Goal: Use online tool/utility: Use online tool/utility

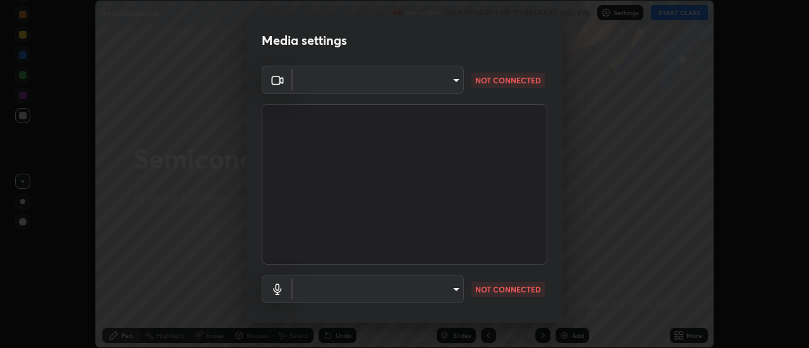
scroll to position [66, 0]
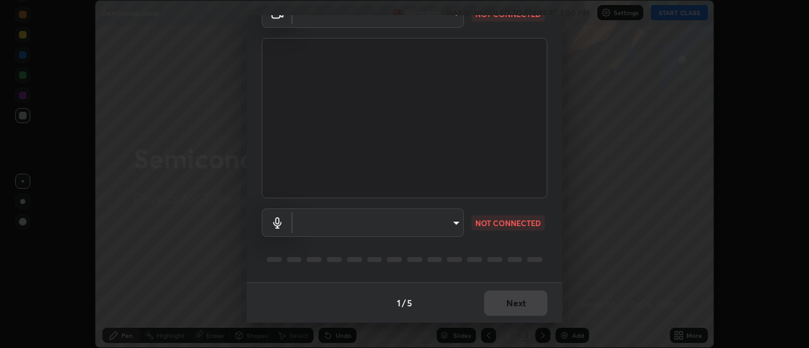
type input "b1eeecb98b24d335aeea9321ec9e75b85b9a15b7cfe54b44869b9d414be75e55"
type input "default"
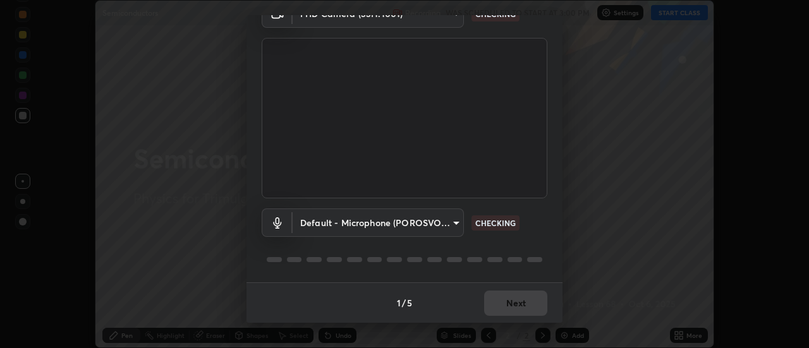
scroll to position [0, 0]
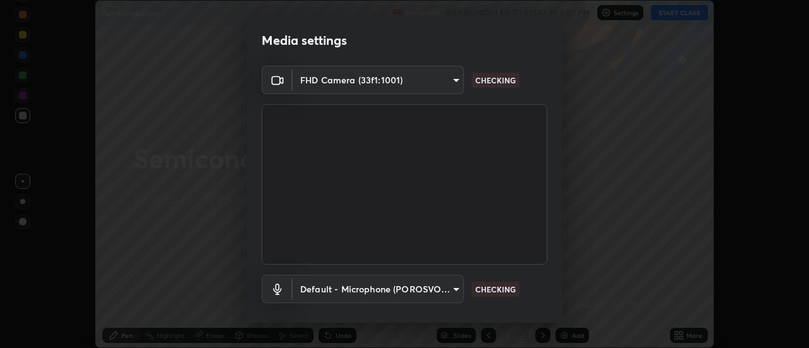
click at [397, 82] on body "Erase all Semiconductors Recording WAS SCHEDULED TO START AT 3:00 PM Settings S…" at bounding box center [404, 174] width 809 height 348
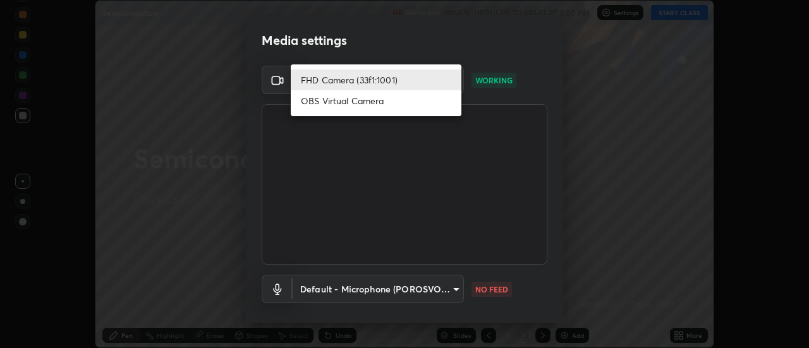
click at [333, 100] on li "OBS Virtual Camera" at bounding box center [376, 100] width 171 height 21
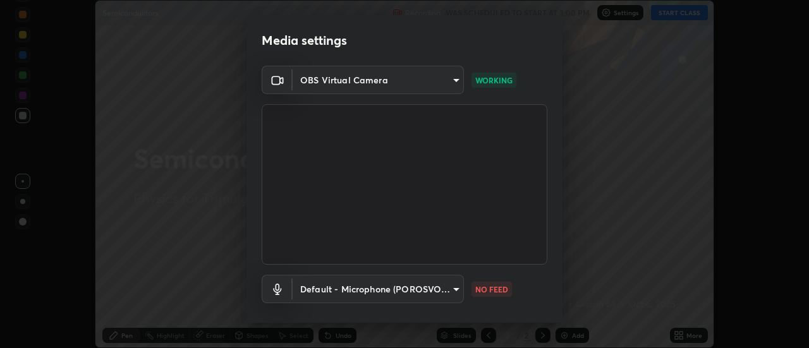
click at [382, 80] on body "Erase all Semiconductors Recording WAS SCHEDULED TO START AT 3:00 PM Settings S…" at bounding box center [404, 174] width 809 height 348
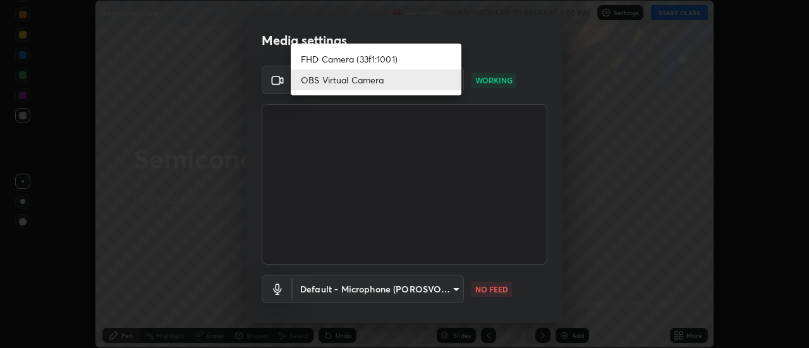
click at [345, 59] on li "FHD Camera (33f1:1001)" at bounding box center [376, 59] width 171 height 21
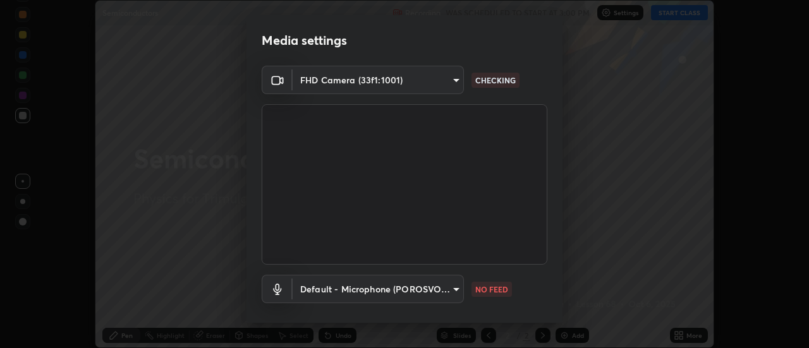
click at [364, 78] on body "Erase all Semiconductors Recording WAS SCHEDULED TO START AT 3:00 PM Settings S…" at bounding box center [404, 174] width 809 height 348
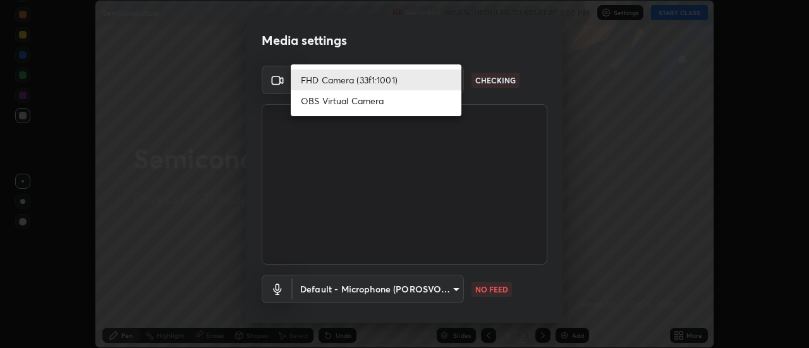
click at [343, 105] on li "OBS Virtual Camera" at bounding box center [376, 100] width 171 height 21
type input "06d6bdfb74231a50bce119b015e3474efd4c44472d73f726842ba6df74628289"
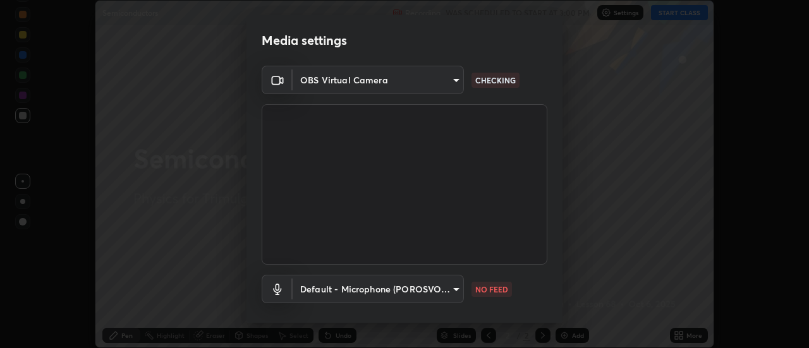
scroll to position [66, 0]
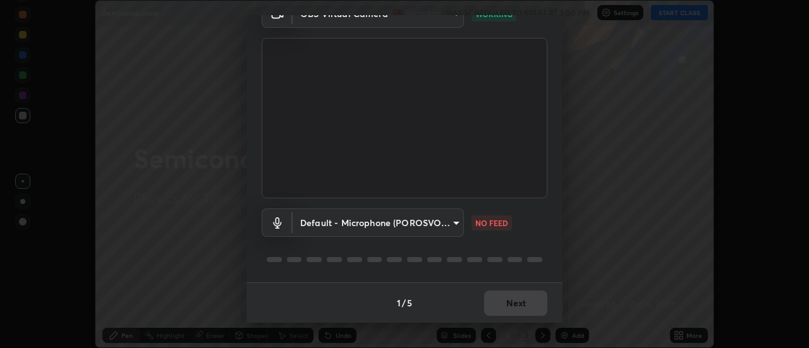
click at [393, 223] on body "Erase all Semiconductors Recording WAS SCHEDULED TO START AT 3:00 PM Settings S…" at bounding box center [404, 174] width 809 height 348
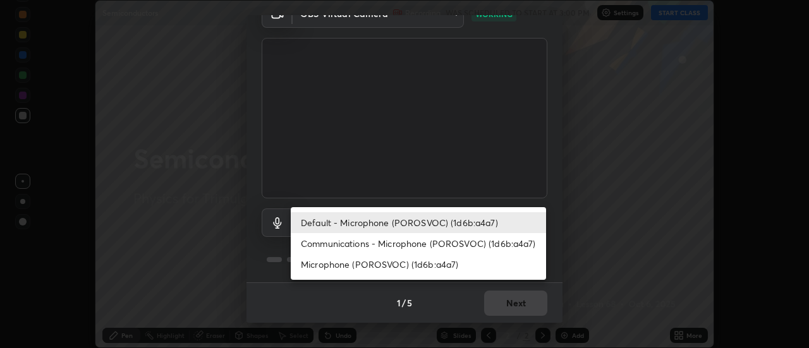
click at [345, 221] on li "Default - Microphone (POROSVOC) (1d6b:a4a7)" at bounding box center [418, 222] width 255 height 21
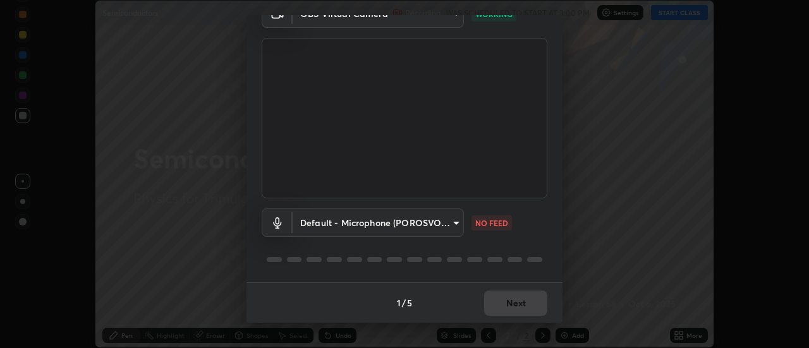
click at [452, 223] on body "Erase all Semiconductors Recording WAS SCHEDULED TO START AT 3:00 PM Settings S…" at bounding box center [404, 174] width 809 height 348
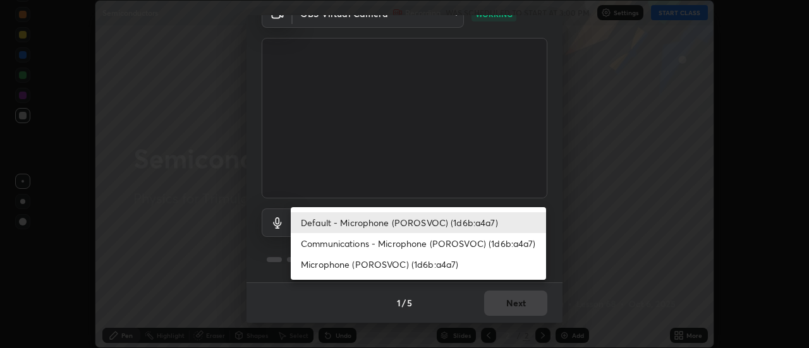
click at [358, 241] on li "Communications - Microphone (POROSVOC) (1d6b:a4a7)" at bounding box center [418, 243] width 255 height 21
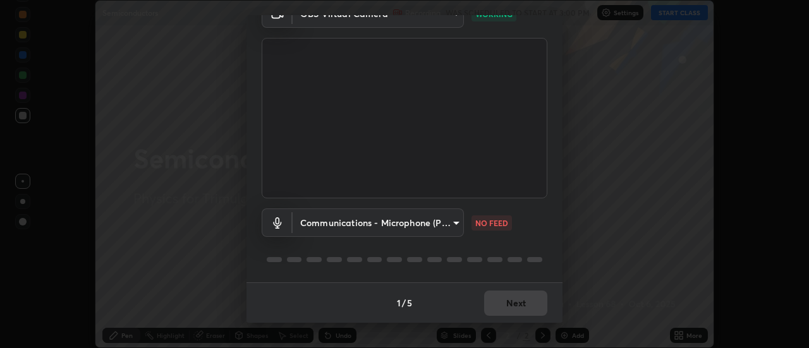
click at [438, 224] on body "Erase all Semiconductors Recording WAS SCHEDULED TO START AT 3:00 PM Settings S…" at bounding box center [404, 174] width 809 height 348
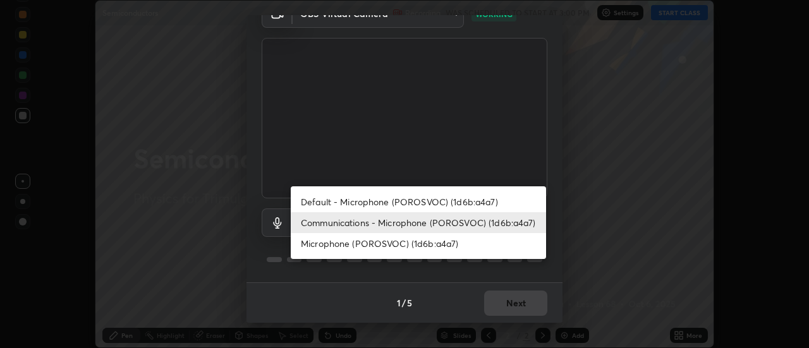
click at [337, 243] on li "Microphone (POROSVOC) (1d6b:a4a7)" at bounding box center [418, 243] width 255 height 21
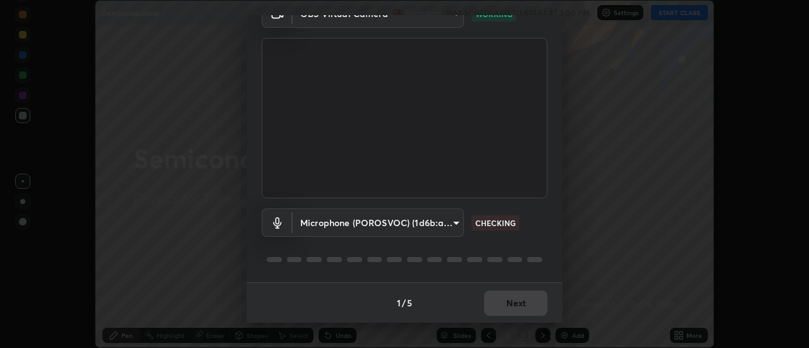
scroll to position [63, 0]
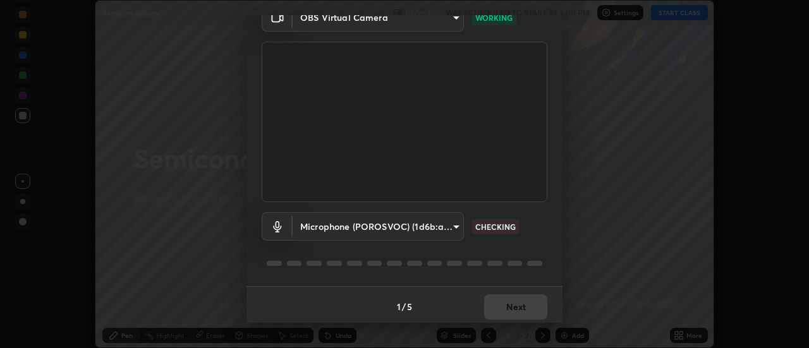
click at [452, 228] on body "Erase all Semiconductors Recording WAS SCHEDULED TO START AT 3:00 PM Settings S…" at bounding box center [404, 174] width 809 height 348
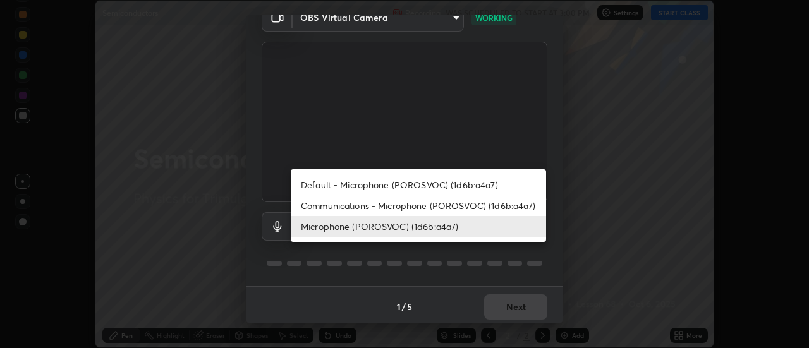
click at [415, 202] on li "Communications - Microphone (POROSVOC) (1d6b:a4a7)" at bounding box center [418, 205] width 255 height 21
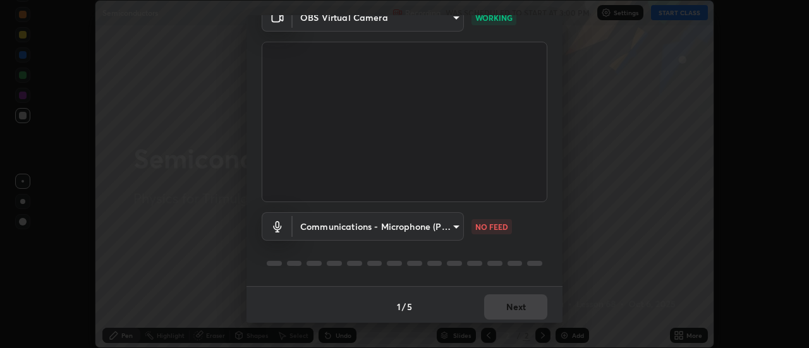
click at [379, 224] on body "Erase all Semiconductors Recording WAS SCHEDULED TO START AT 3:00 PM Settings S…" at bounding box center [404, 174] width 809 height 348
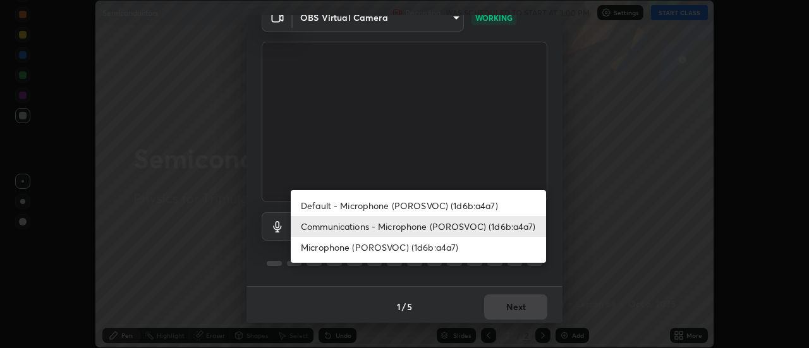
click at [324, 203] on li "Default - Microphone (POROSVOC) (1d6b:a4a7)" at bounding box center [418, 205] width 255 height 21
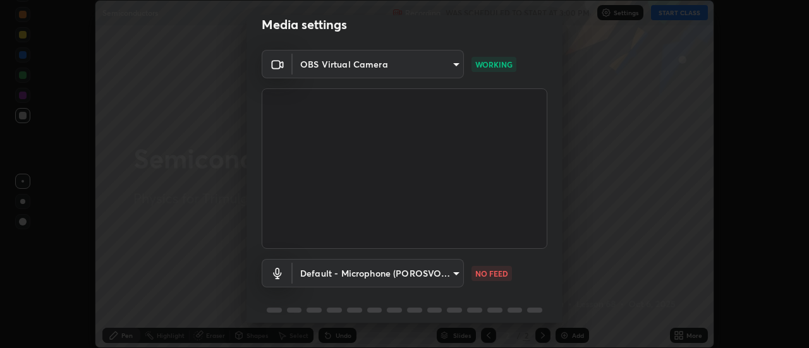
scroll to position [0, 0]
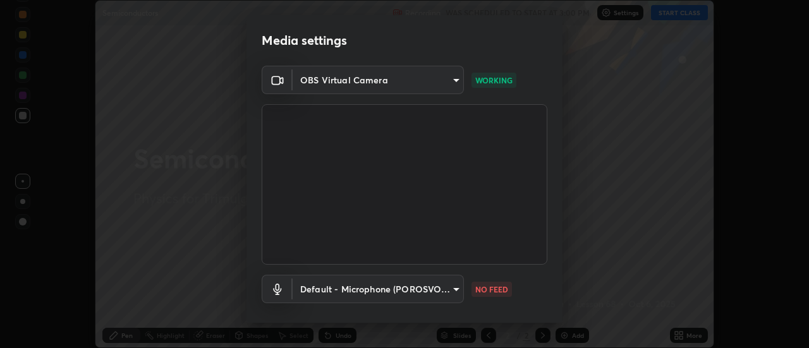
click at [454, 76] on body "Erase all Semiconductors Recording WAS SCHEDULED TO START AT 3:00 PM Settings S…" at bounding box center [404, 174] width 809 height 348
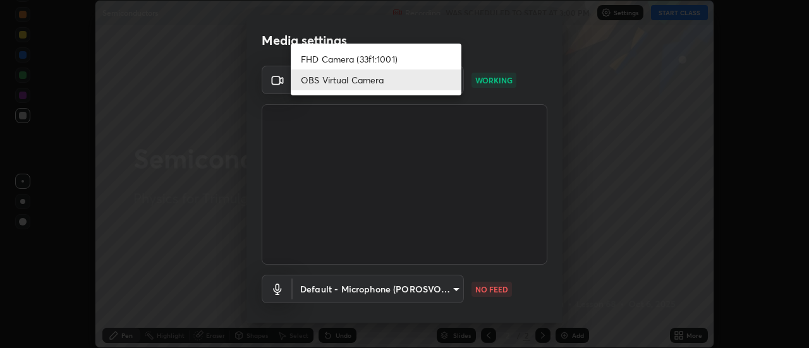
click at [489, 54] on div at bounding box center [404, 174] width 809 height 348
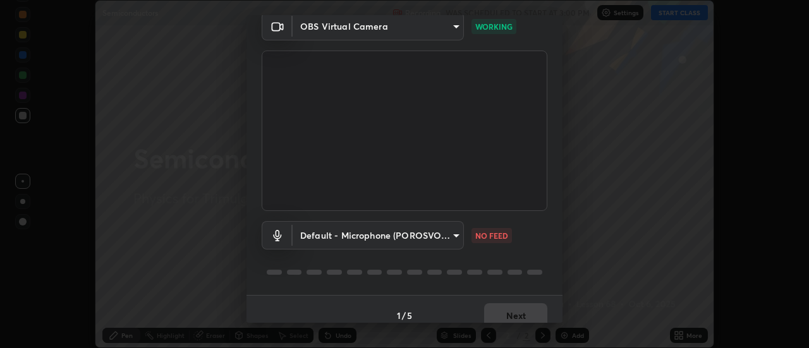
scroll to position [66, 0]
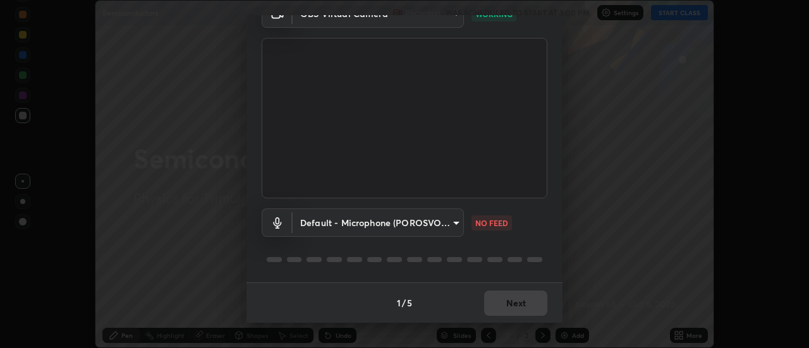
click at [451, 223] on body "Erase all Semiconductors Recording WAS SCHEDULED TO START AT 3:00 PM Settings S…" at bounding box center [404, 174] width 809 height 348
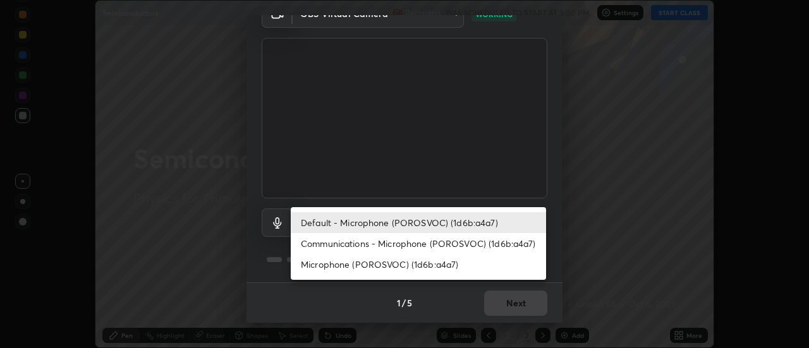
click at [440, 259] on li "Microphone (POROSVOC) (1d6b:a4a7)" at bounding box center [418, 264] width 255 height 21
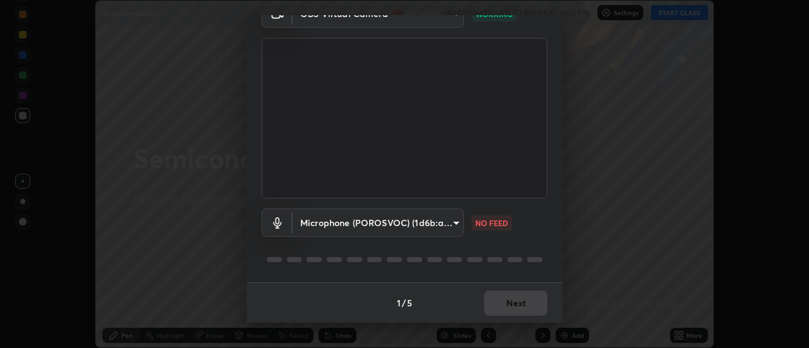
click at [455, 222] on body "Erase all Semiconductors Recording WAS SCHEDULED TO START AT 3:00 PM Settings S…" at bounding box center [404, 174] width 809 height 348
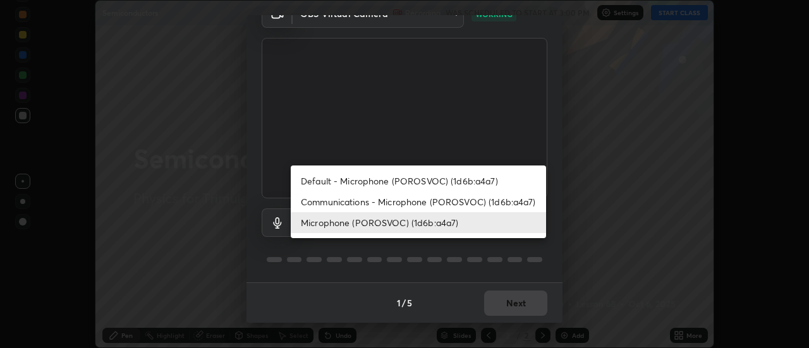
click at [426, 198] on li "Communications - Microphone (POROSVOC) (1d6b:a4a7)" at bounding box center [418, 201] width 255 height 21
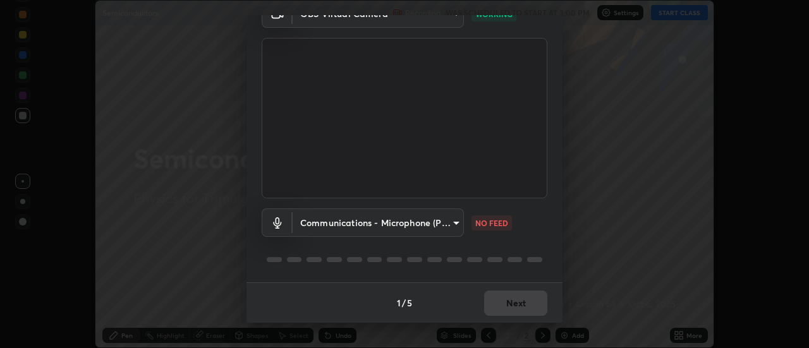
click at [362, 228] on body "Erase all Semiconductors Recording WAS SCHEDULED TO START AT 3:00 PM Settings S…" at bounding box center [404, 174] width 809 height 348
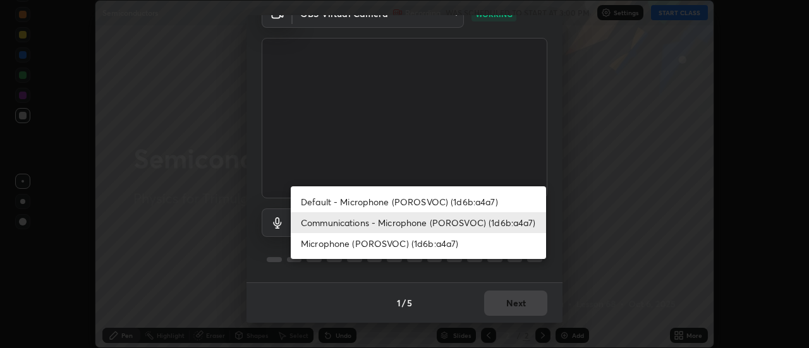
click at [355, 200] on li "Default - Microphone (POROSVOC) (1d6b:a4a7)" at bounding box center [418, 201] width 255 height 21
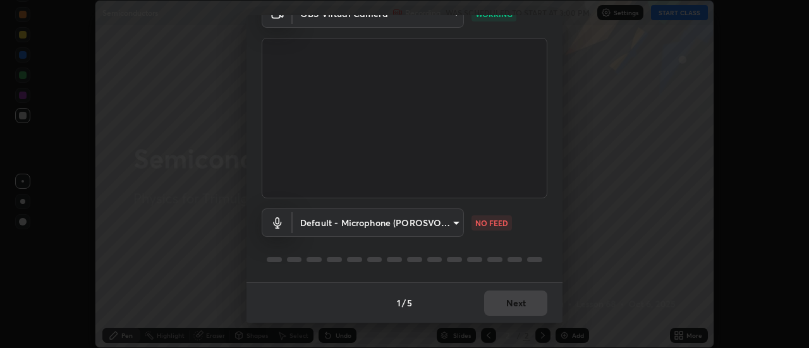
click at [449, 221] on body "Erase all Semiconductors Recording WAS SCHEDULED TO START AT 3:00 PM Settings S…" at bounding box center [404, 174] width 809 height 348
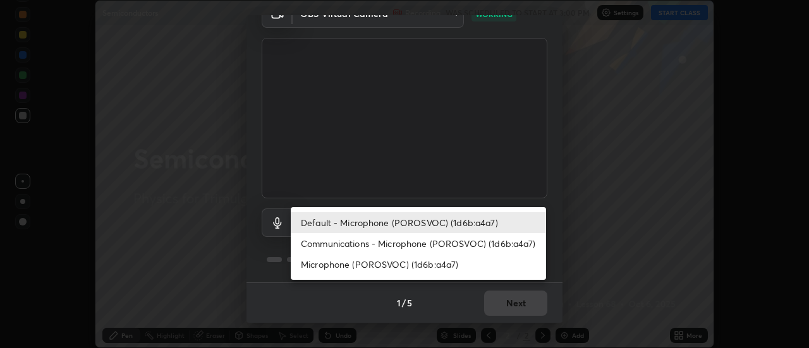
click at [440, 219] on li "Default - Microphone (POROSVOC) (1d6b:a4a7)" at bounding box center [418, 222] width 255 height 21
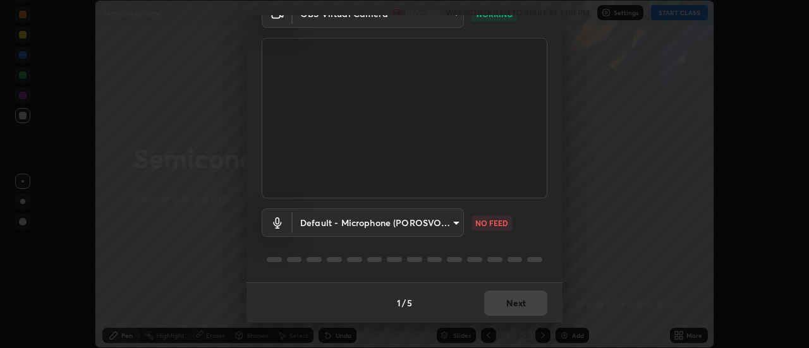
click at [434, 217] on body "Erase all Semiconductors Recording WAS SCHEDULED TO START AT 3:00 PM Settings S…" at bounding box center [404, 174] width 809 height 348
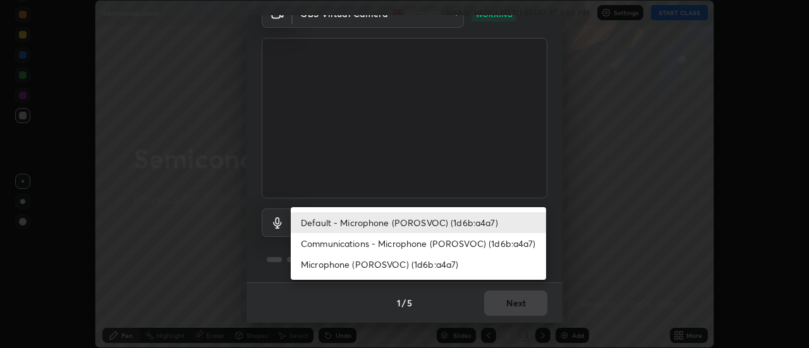
click at [426, 256] on li "Microphone (POROSVOC) (1d6b:a4a7)" at bounding box center [418, 264] width 255 height 21
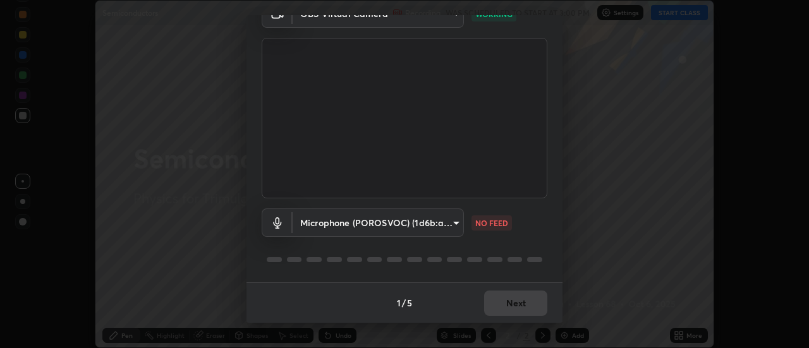
click at [441, 226] on body "Erase all Semiconductors Recording WAS SCHEDULED TO START AT 3:00 PM Settings S…" at bounding box center [404, 174] width 809 height 348
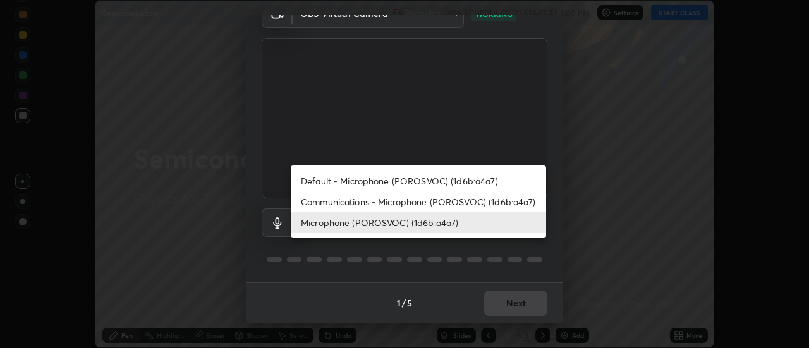
click at [411, 184] on li "Default - Microphone (POROSVOC) (1d6b:a4a7)" at bounding box center [418, 181] width 255 height 21
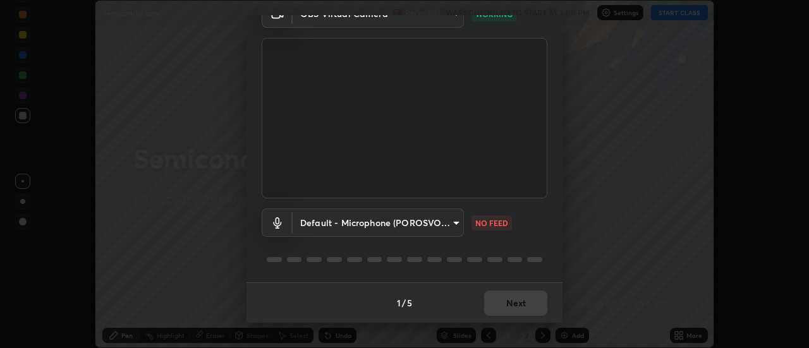
type input "default"
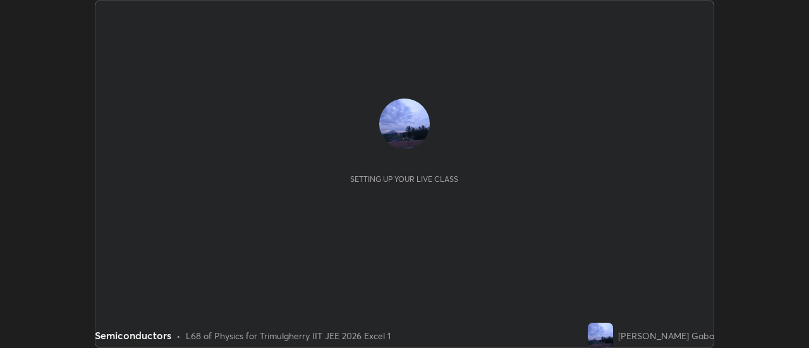
scroll to position [348, 808]
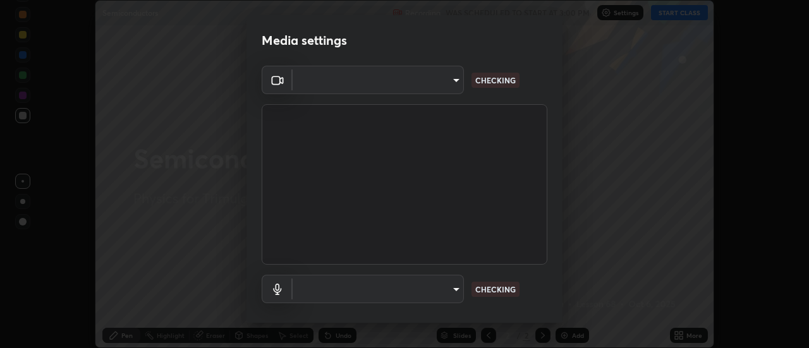
type input "2f2216008aab80e449cdc55072483f81f6a7394e055d40e76088858820290e71"
type input "default"
click at [436, 83] on body "Erase all Semiconductors Recording WAS SCHEDULED TO START AT 3:00 PM Settings S…" at bounding box center [404, 174] width 809 height 348
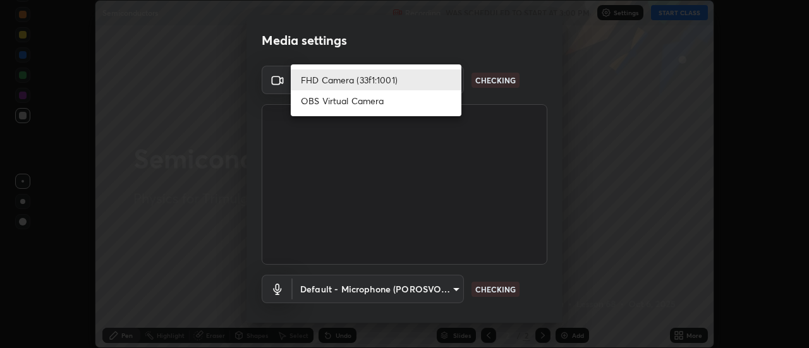
click at [348, 103] on li "OBS Virtual Camera" at bounding box center [376, 100] width 171 height 21
type input "60e89229690cdeb0afb4e841b35017a8e86ad280590ccc5ad414e8fca34323ba"
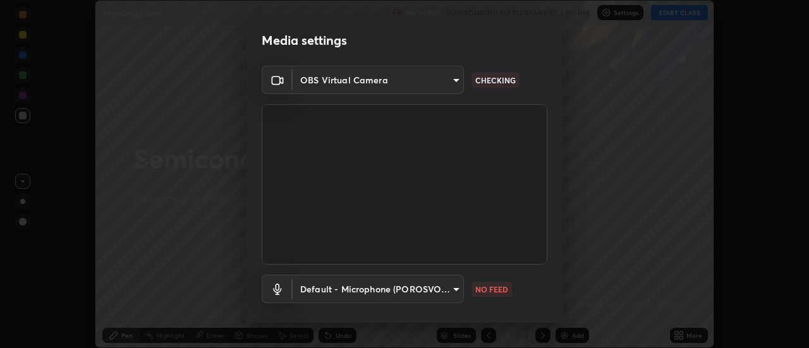
click at [380, 286] on body "Erase all Semiconductors Recording WAS SCHEDULED TO START AT 3:00 PM Settings S…" at bounding box center [404, 174] width 809 height 348
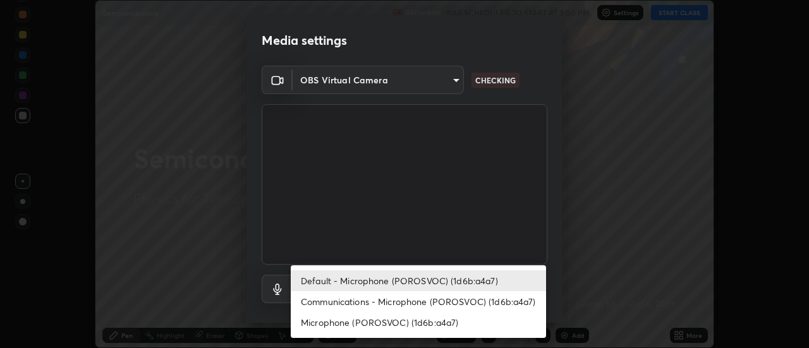
click at [354, 279] on li "Default - Microphone (POROSVOC) (1d6b:a4a7)" at bounding box center [418, 280] width 255 height 21
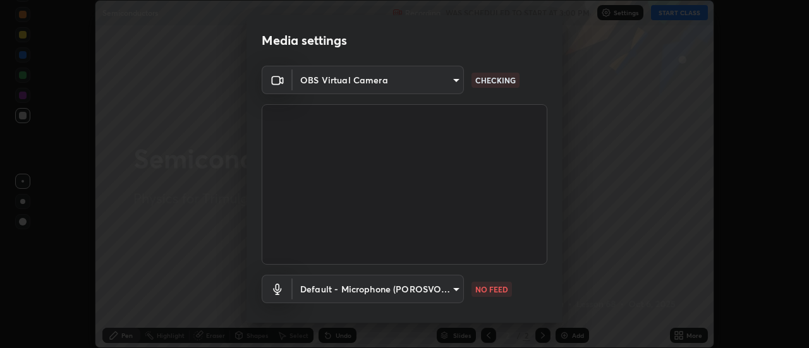
click at [411, 282] on body "Erase all Semiconductors Recording WAS SCHEDULED TO START AT 3:00 PM Settings S…" at bounding box center [404, 174] width 809 height 348
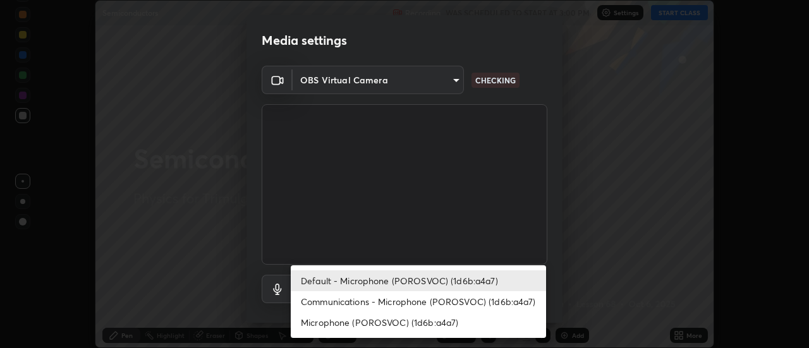
click at [382, 303] on li "Communications - Microphone (POROSVOC) (1d6b:a4a7)" at bounding box center [418, 301] width 255 height 21
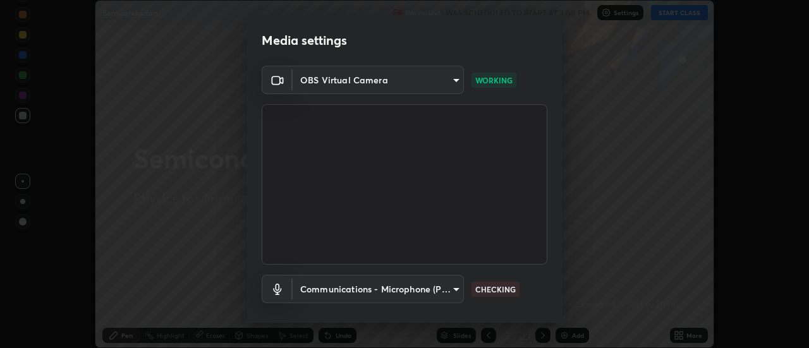
click at [380, 321] on div at bounding box center [405, 326] width 286 height 15
click at [382, 294] on body "Erase all Semiconductors Recording WAS SCHEDULED TO START AT 3:00 PM Settings S…" at bounding box center [404, 174] width 809 height 348
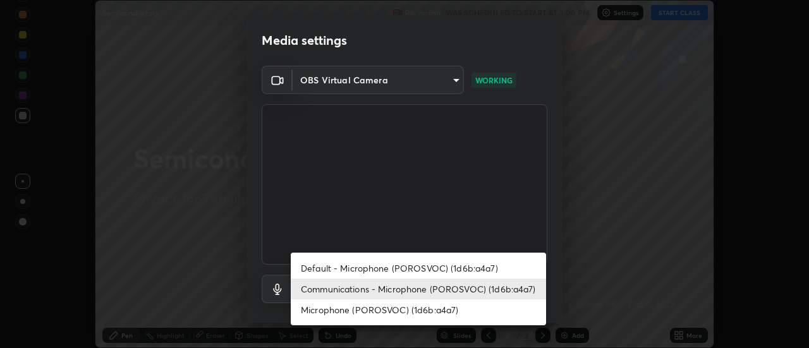
click at [378, 288] on li "Communications - Microphone (POROSVOC) (1d6b:a4a7)" at bounding box center [418, 289] width 255 height 21
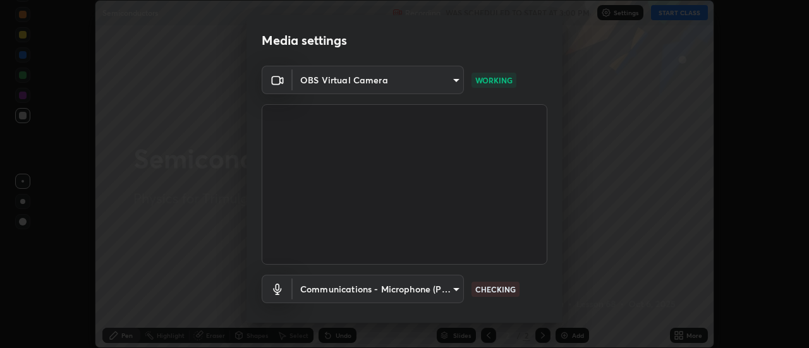
click at [394, 288] on body "Erase all Semiconductors Recording WAS SCHEDULED TO START AT 3:00 PM Settings S…" at bounding box center [404, 174] width 809 height 348
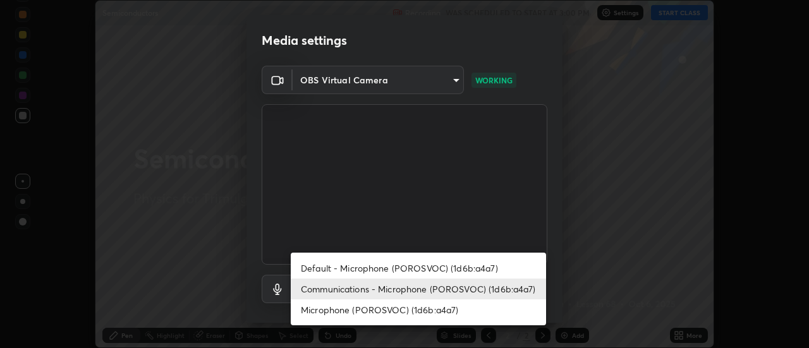
click at [394, 317] on li "Microphone (POROSVOC) (1d6b:a4a7)" at bounding box center [418, 310] width 255 height 21
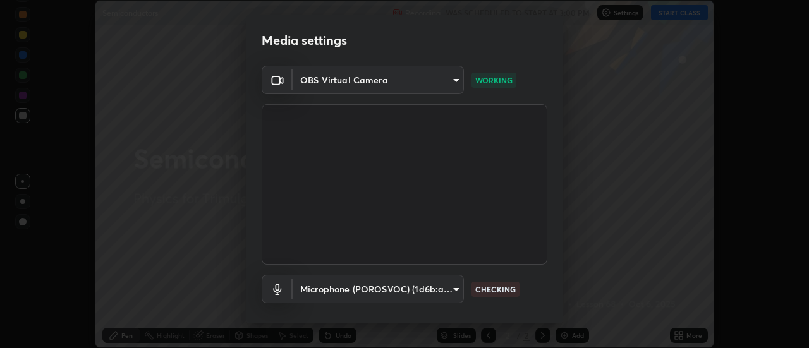
click at [389, 305] on li "Microphone (POROSVOC) (1d6b:a4a7)" at bounding box center [386, 301] width 191 height 12
click at [390, 291] on body "Erase all Semiconductors Recording WAS SCHEDULED TO START AT 3:00 PM Settings S…" at bounding box center [404, 174] width 809 height 348
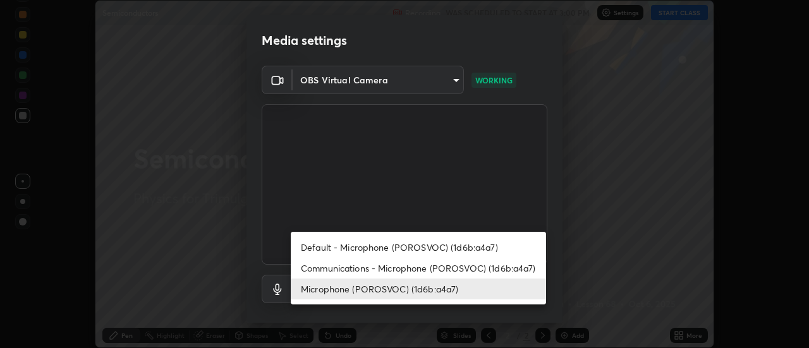
click at [380, 290] on li "Microphone (POROSVOC) (1d6b:a4a7)" at bounding box center [418, 289] width 255 height 21
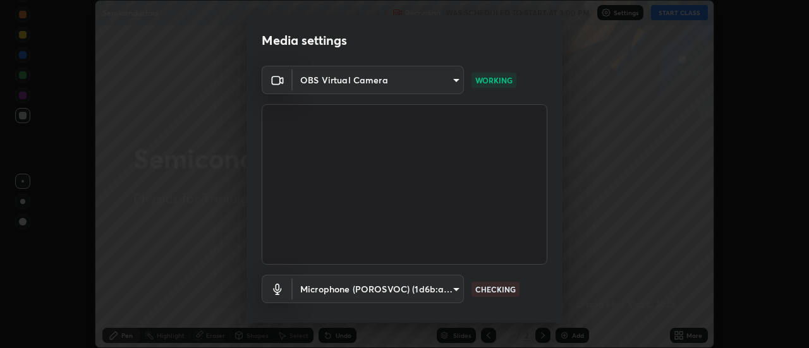
click at [380, 281] on body "Erase all Semiconductors Recording WAS SCHEDULED TO START AT 3:00 PM Settings S…" at bounding box center [404, 174] width 809 height 348
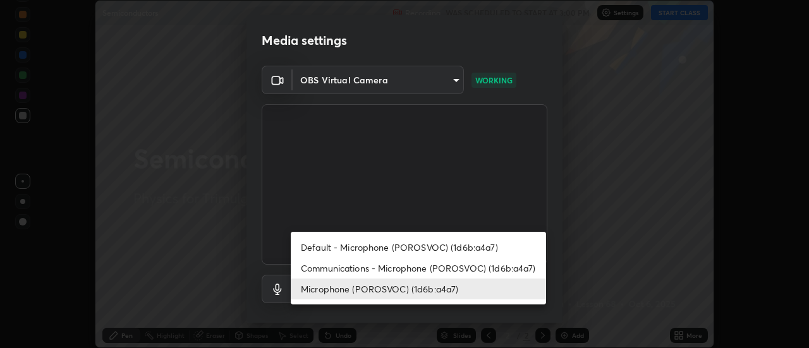
click at [346, 250] on li "Default - Microphone (POROSVOC) (1d6b:a4a7)" at bounding box center [418, 247] width 255 height 21
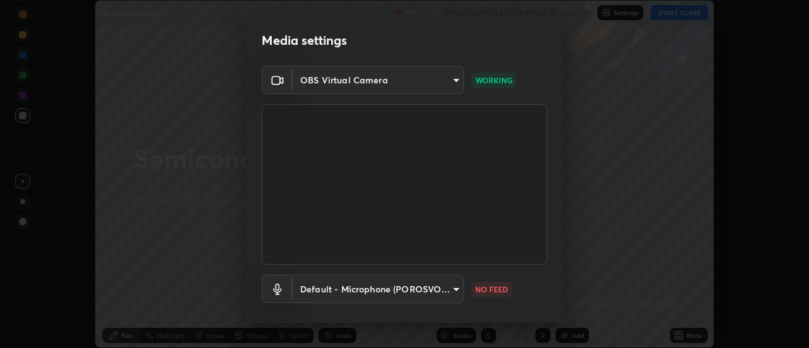
click at [494, 289] on p "NO FEED" at bounding box center [491, 289] width 33 height 11
click at [453, 286] on body "Erase all Semiconductors Recording WAS SCHEDULED TO START AT 3:00 PM Settings S…" at bounding box center [404, 174] width 809 height 348
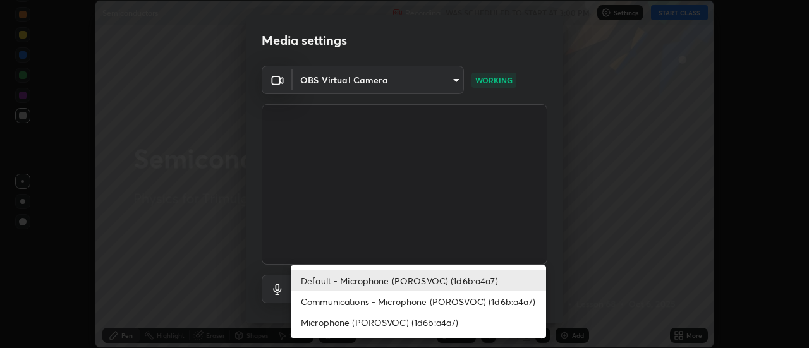
click at [442, 288] on li "Default - Microphone (POROSVOC) (1d6b:a4a7)" at bounding box center [418, 280] width 255 height 21
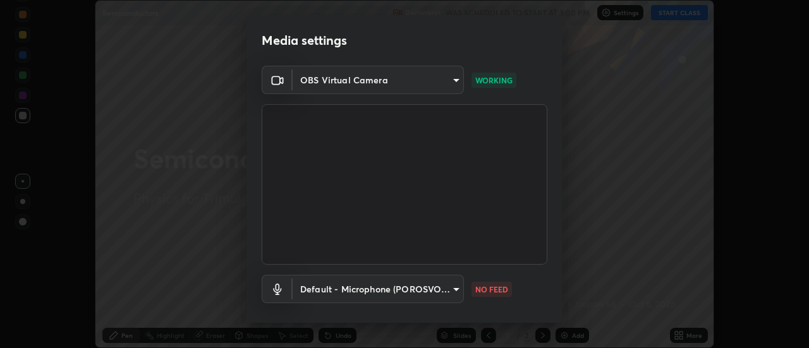
click at [439, 292] on body "Erase all Semiconductors Recording WAS SCHEDULED TO START AT 3:00 PM Settings S…" at bounding box center [404, 174] width 809 height 348
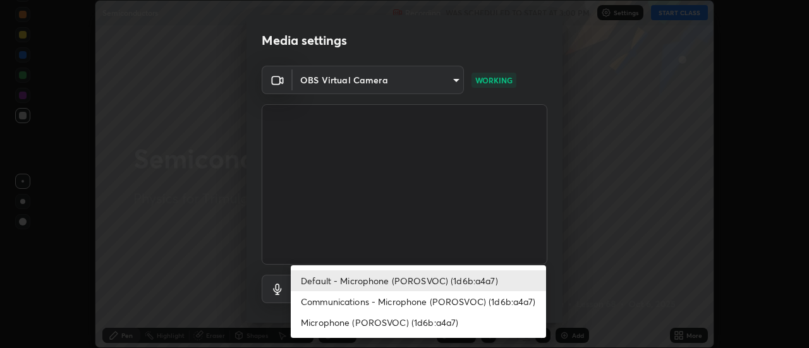
click at [432, 281] on li "Default - Microphone (POROSVOC) (1d6b:a4a7)" at bounding box center [418, 280] width 255 height 21
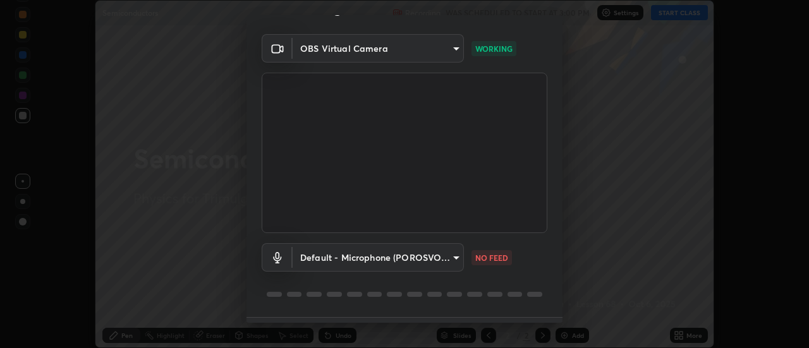
scroll to position [0, 0]
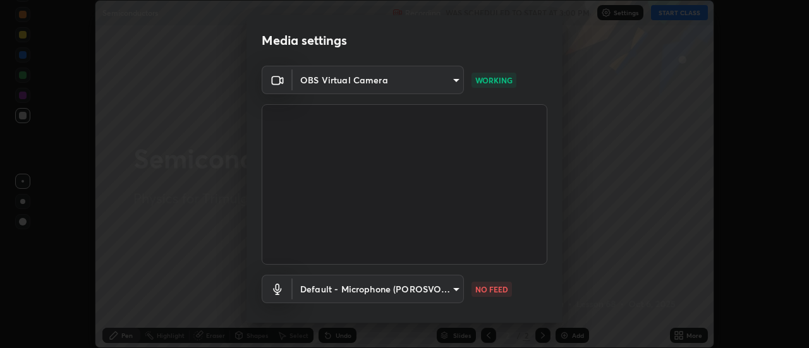
click at [449, 289] on body "Erase all Semiconductors Recording WAS SCHEDULED TO START AT 3:00 PM Settings S…" at bounding box center [404, 174] width 809 height 348
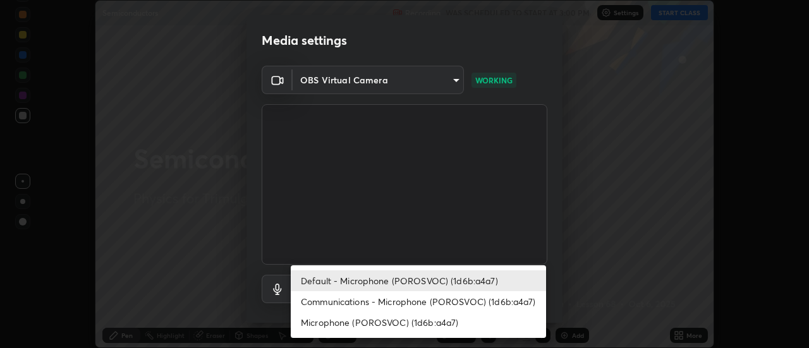
click at [432, 317] on li "Microphone (POROSVOC) (1d6b:a4a7)" at bounding box center [418, 322] width 255 height 21
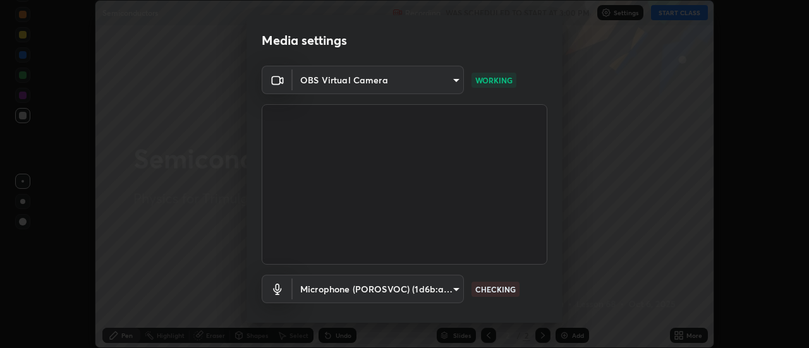
click at [437, 290] on body "Erase all Semiconductors Recording WAS SCHEDULED TO START AT 3:00 PM Settings S…" at bounding box center [404, 174] width 809 height 348
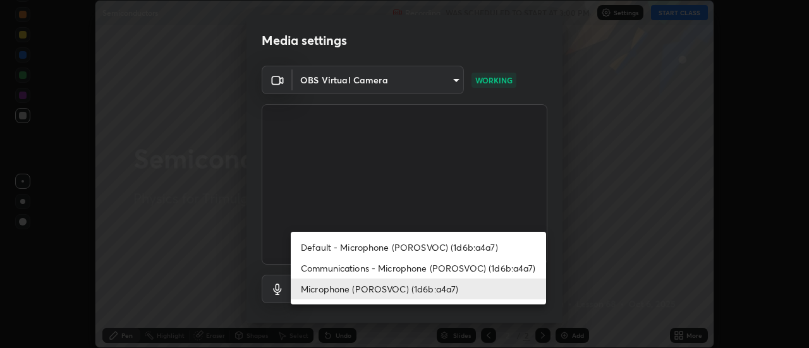
click at [441, 289] on li "Microphone (POROSVOC) (1d6b:a4a7)" at bounding box center [418, 289] width 255 height 21
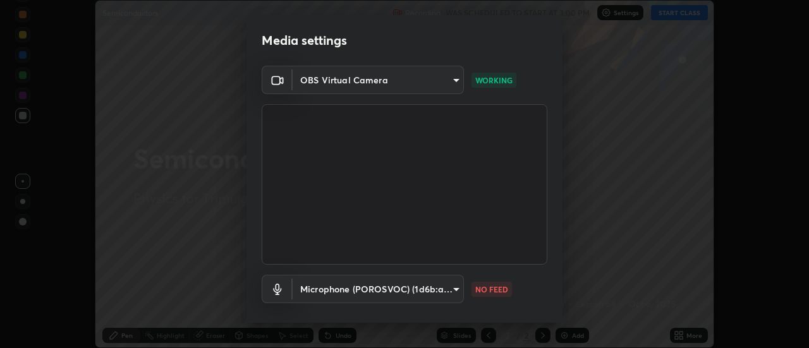
click at [440, 279] on body "Erase all Semiconductors Recording WAS SCHEDULED TO START AT 3:00 PM Settings S…" at bounding box center [404, 174] width 809 height 348
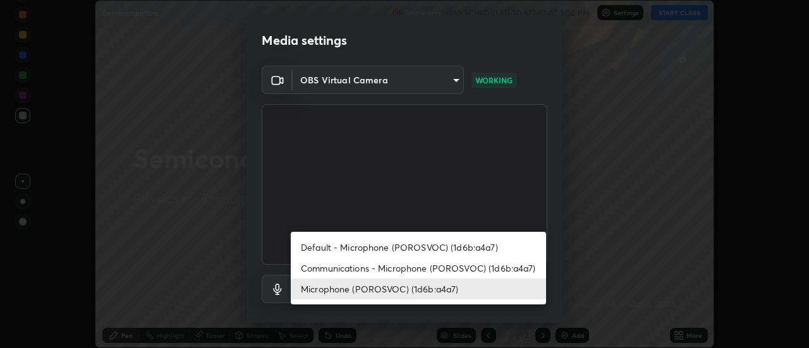
click at [416, 245] on li "Default - Microphone (POROSVOC) (1d6b:a4a7)" at bounding box center [418, 247] width 255 height 21
type input "default"
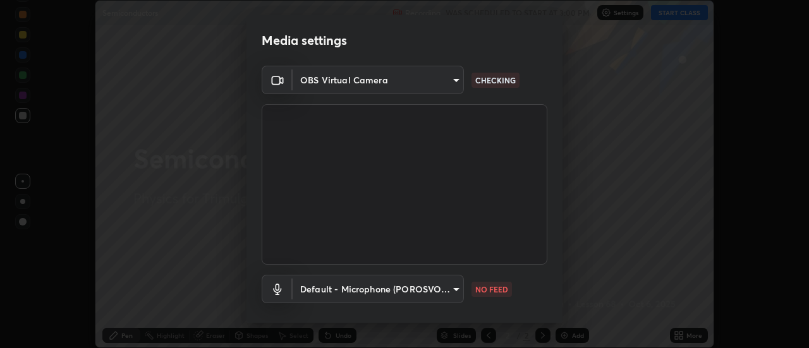
click at [605, 191] on div "Media settings OBS Virtual Camera 60e89229690cdeb0afb4e841b35017a8e86ad280590cc…" at bounding box center [404, 174] width 809 height 348
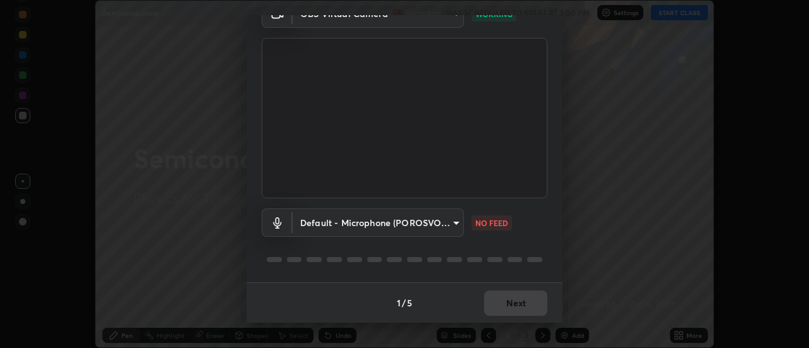
click at [605, 209] on div "Media settings OBS Virtual Camera 60e89229690cdeb0afb4e841b35017a8e86ad280590cc…" at bounding box center [404, 174] width 809 height 348
